Goal: Transaction & Acquisition: Purchase product/service

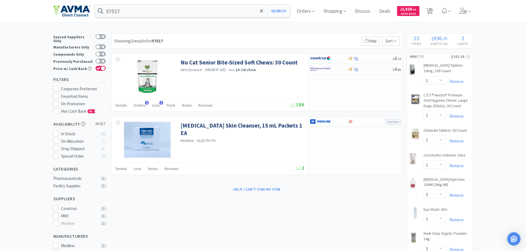
select select "1"
select select "3"
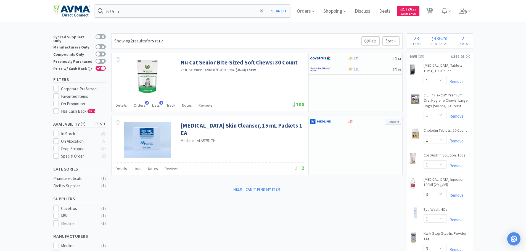
select select "1"
select select "3"
select select "1"
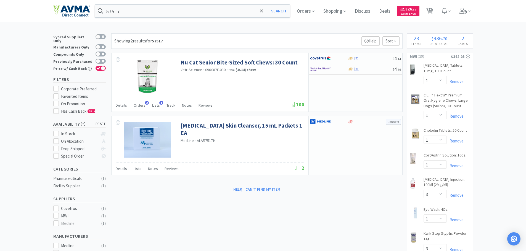
select select "1"
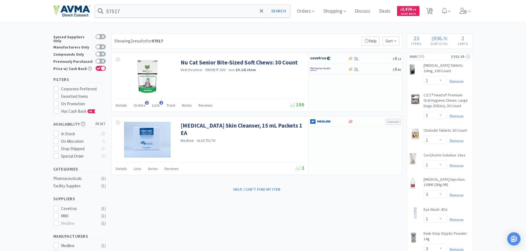
select select "10"
select select "1"
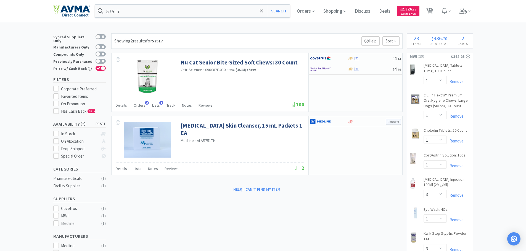
select select "1"
select select "4"
select select "1"
